Goal: Task Accomplishment & Management: Use online tool/utility

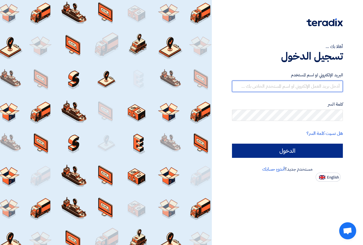
type input "[DOMAIN_NAME][EMAIL_ADDRESS][DOMAIN_NAME]"
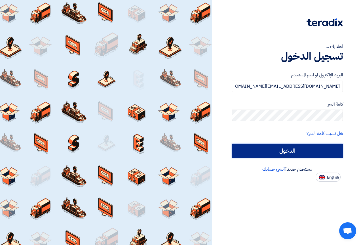
click at [267, 147] on input "الدخول" at bounding box center [287, 150] width 111 height 14
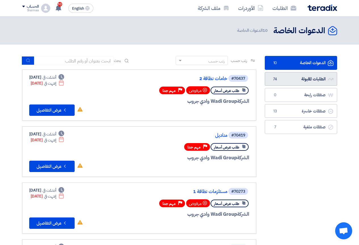
click at [297, 80] on link "الطلبات المقبولة الطلبات المقبولة 74" at bounding box center [301, 79] width 72 height 14
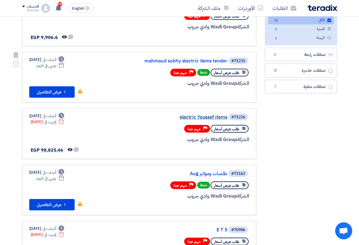
scroll to position [85, 0]
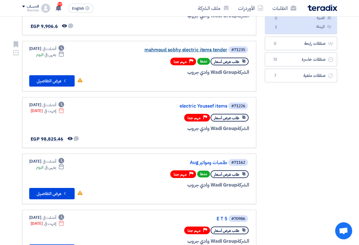
click at [202, 49] on link "mahmoud sobhy electric items tender" at bounding box center [170, 49] width 113 height 5
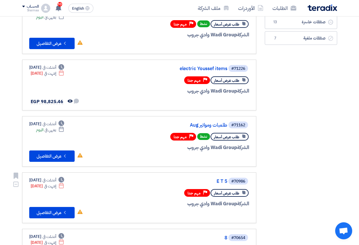
scroll to position [142, 0]
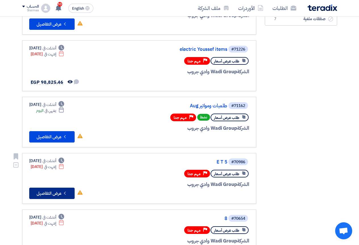
click at [60, 196] on button "Check details عرض التفاصيل" at bounding box center [51, 192] width 45 height 11
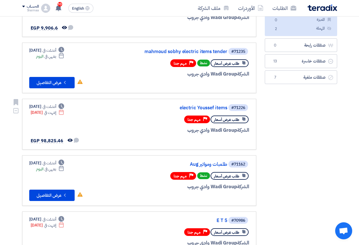
scroll to position [85, 0]
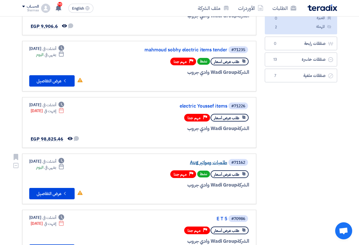
click at [202, 164] on link "طلمبات ومواتير Aug" at bounding box center [170, 162] width 113 height 5
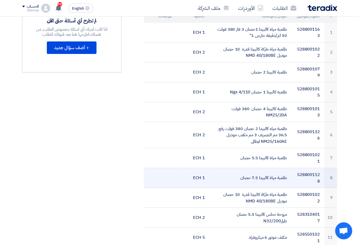
scroll to position [85, 0]
